Goal: Task Accomplishment & Management: Complete application form

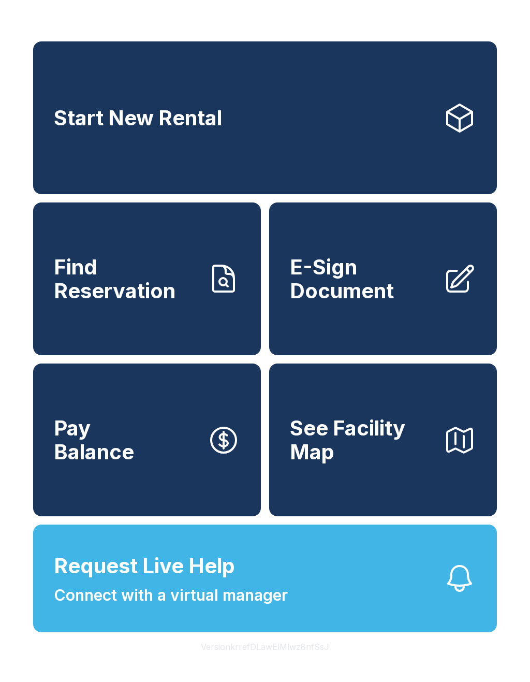
click at [325, 584] on button "Request Live Help Connect with a virtual manager" at bounding box center [265, 579] width 464 height 108
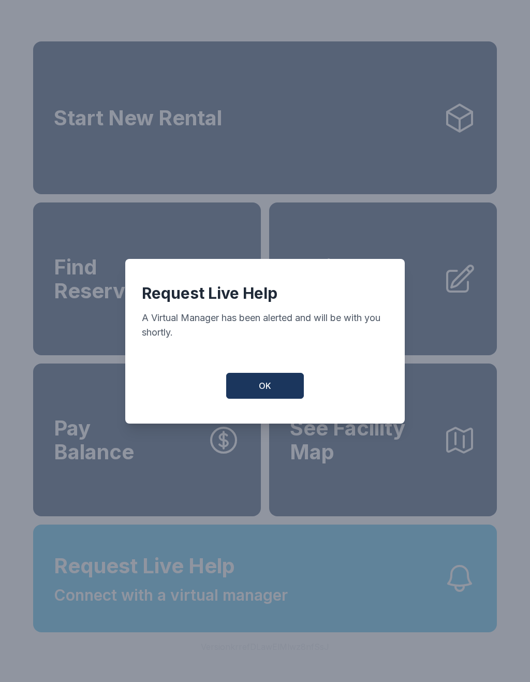
click at [272, 399] on button "OK" at bounding box center [265, 386] width 78 height 26
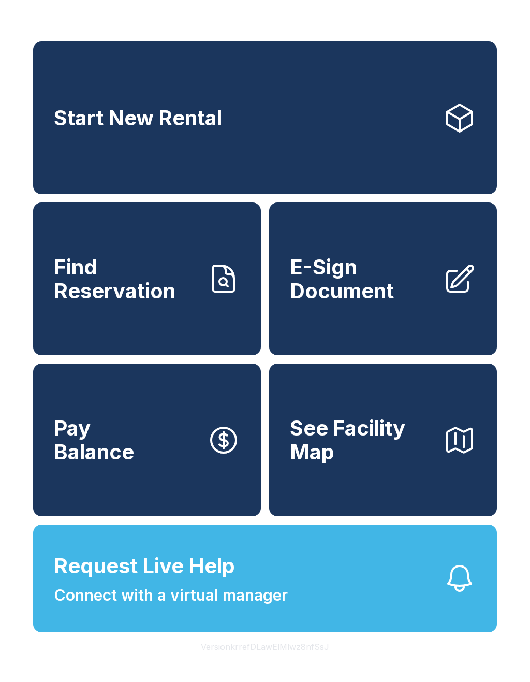
click at [272, 400] on button "See Facility Map" at bounding box center [383, 440] width 228 height 153
click at [173, 582] on span "Request Live Help" at bounding box center [144, 566] width 181 height 31
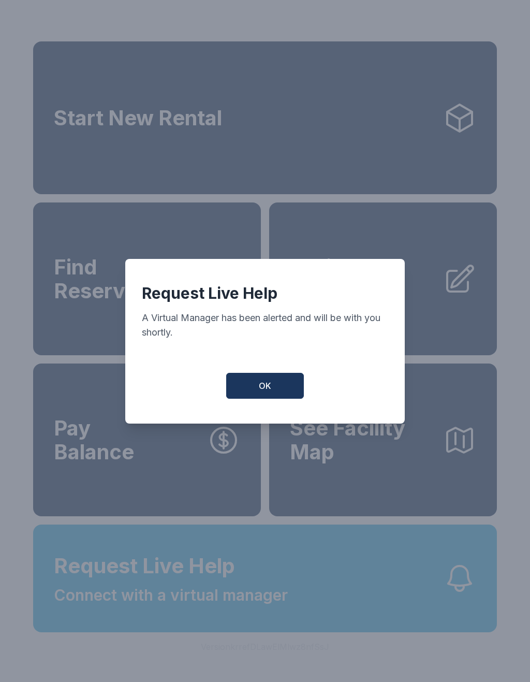
click at [274, 397] on button "OK" at bounding box center [265, 386] width 78 height 26
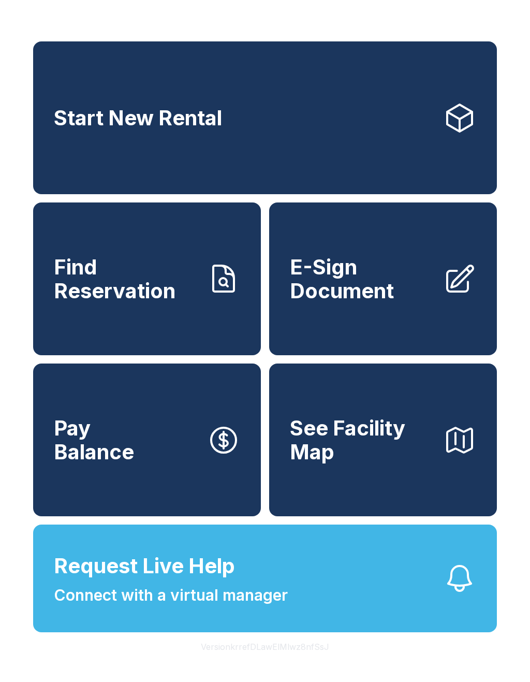
click at [231, 582] on span "Request Live Help" at bounding box center [144, 566] width 181 height 31
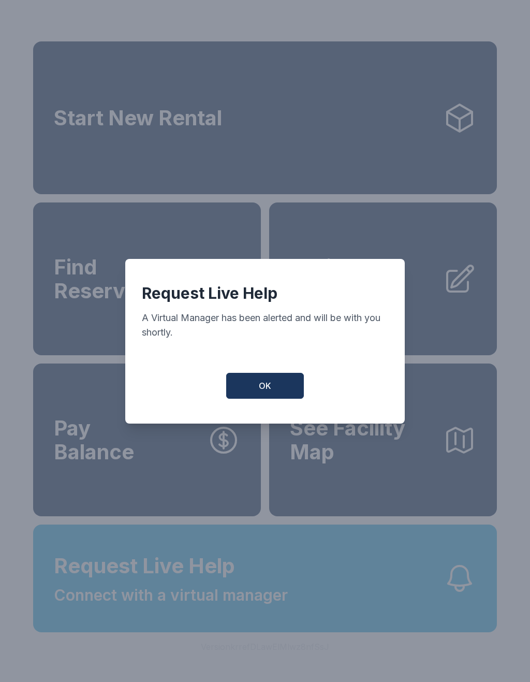
click at [281, 383] on button "OK" at bounding box center [265, 386] width 78 height 26
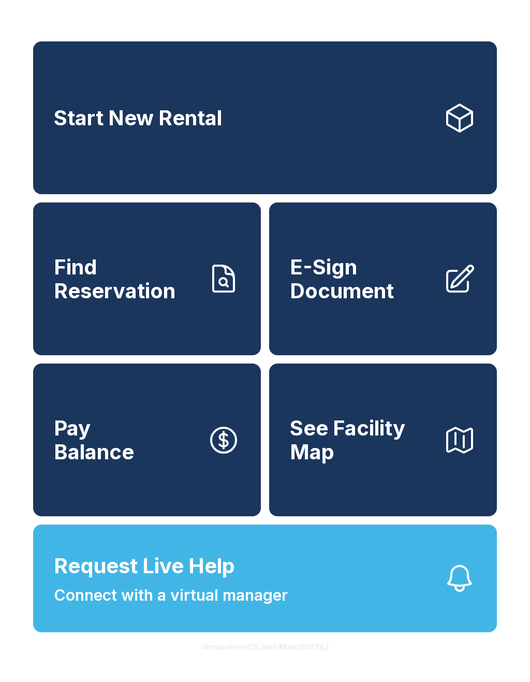
click at [214, 607] on span "Connect with a virtual manager" at bounding box center [171, 595] width 234 height 23
click at [242, 596] on span "Request Live Help Connect with a virtual manager" at bounding box center [171, 579] width 234 height 56
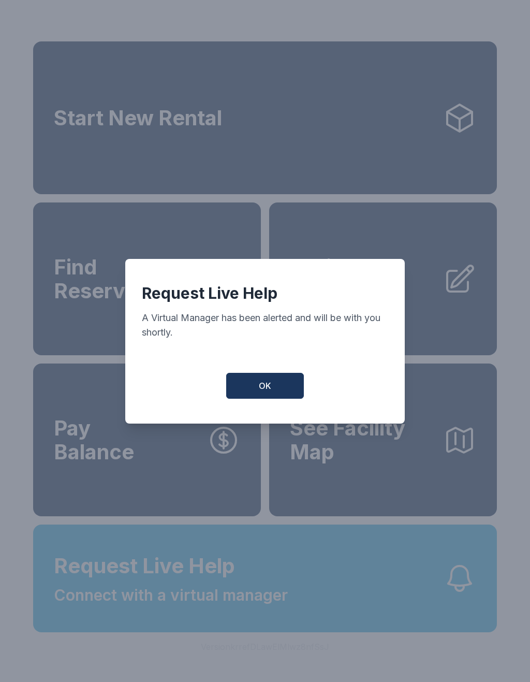
click at [273, 399] on button "OK" at bounding box center [265, 386] width 78 height 26
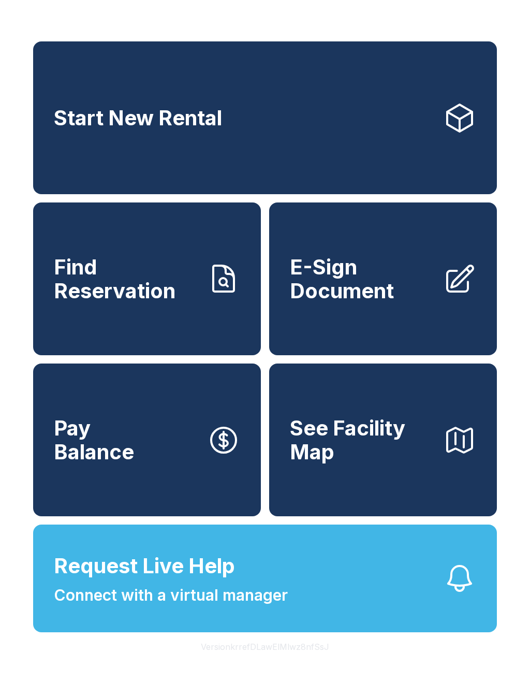
click at [381, 295] on span "E-Sign Document" at bounding box center [362, 278] width 145 height 47
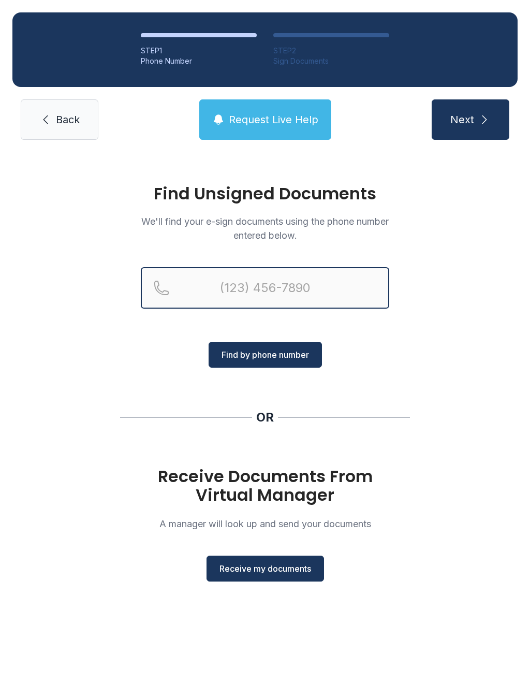
click at [226, 283] on input "Reservation phone number" at bounding box center [265, 287] width 249 height 41
type input "("
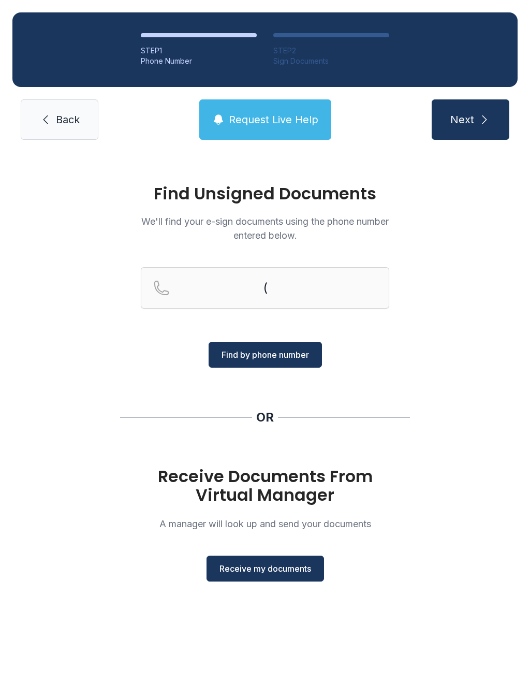
click at [297, 476] on h1 "Receive Documents From Virtual Manager" at bounding box center [265, 485] width 249 height 37
click at [259, 560] on button "Receive my documents" at bounding box center [266, 569] width 118 height 26
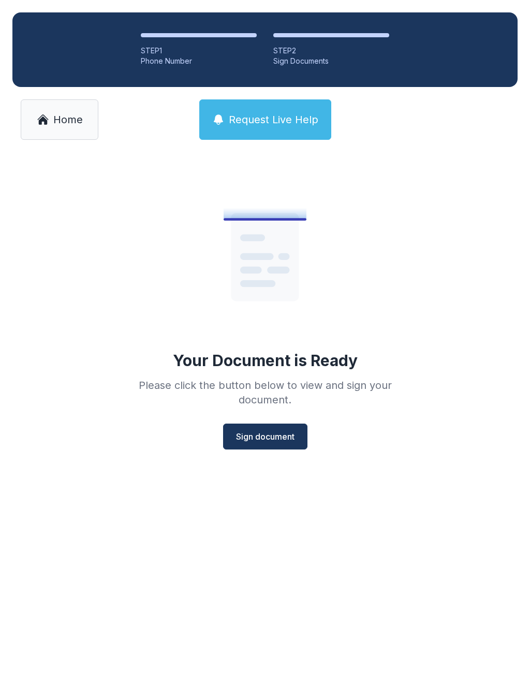
click at [262, 438] on span "Sign document" at bounding box center [265, 436] width 59 height 12
click at [50, 122] on link "Home" at bounding box center [60, 119] width 78 height 40
